Goal: Task Accomplishment & Management: Use online tool/utility

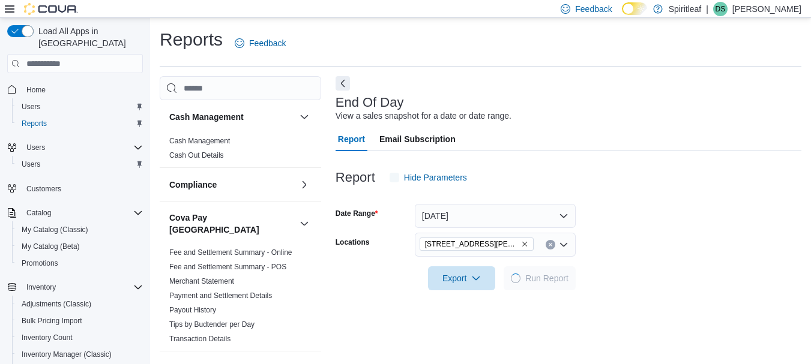
scroll to position [19, 0]
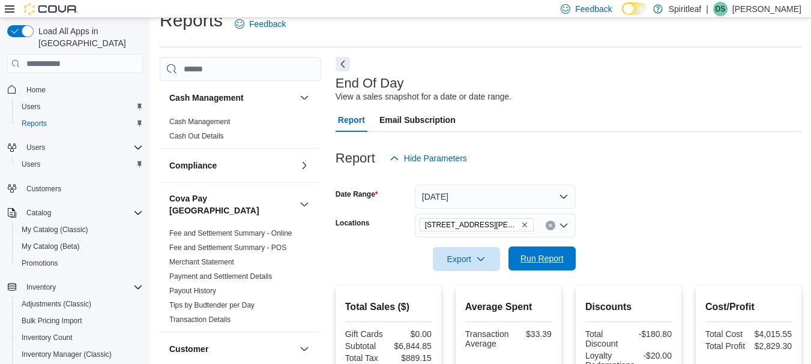
click at [546, 254] on span "Run Report" at bounding box center [541, 259] width 43 height 12
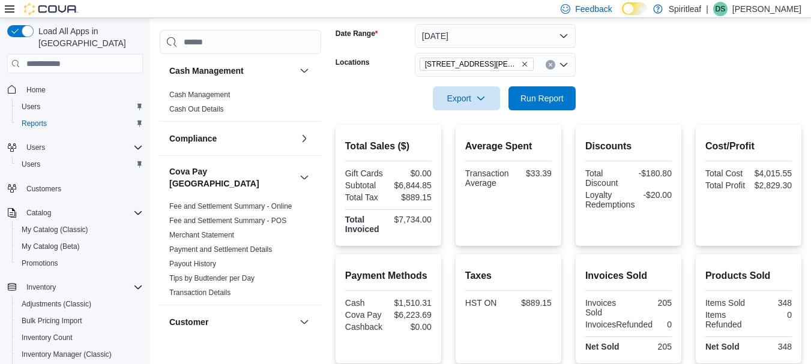
scroll to position [187, 0]
